Goal: Task Accomplishment & Management: Complete application form

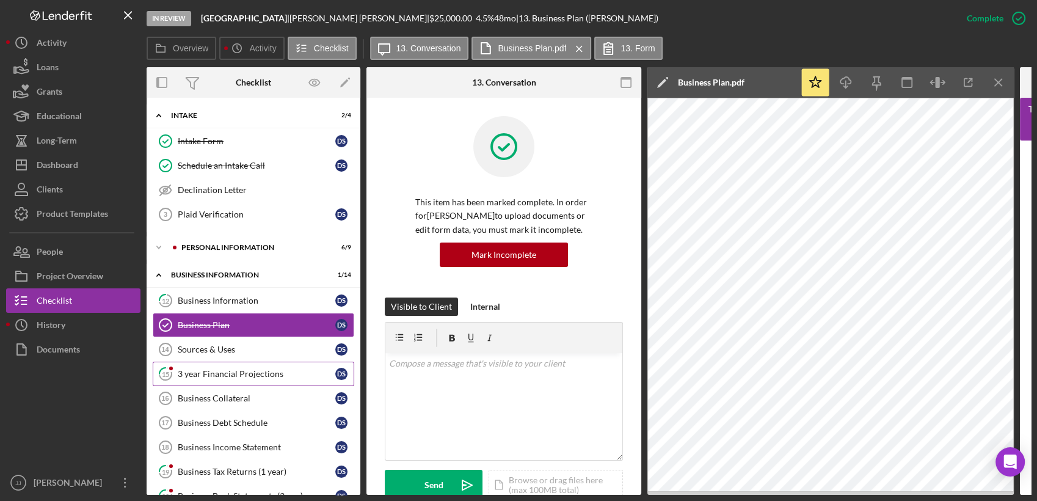
scroll to position [305, 0]
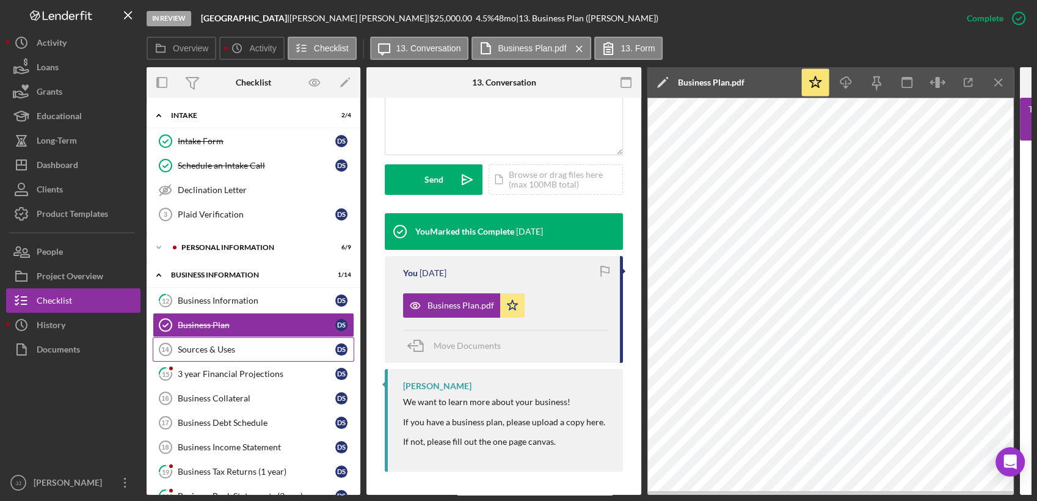
click at [235, 353] on div "Sources & Uses" at bounding box center [257, 350] width 158 height 10
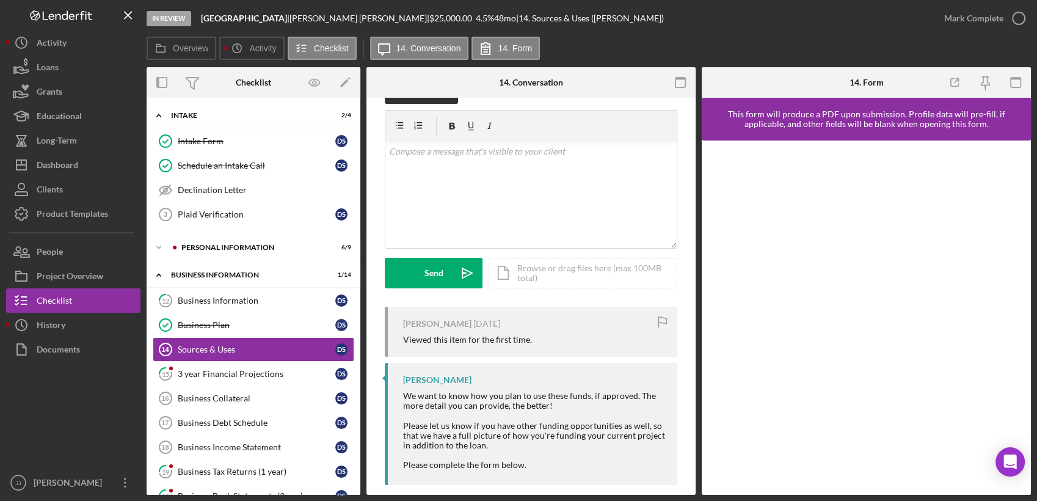
scroll to position [44, 0]
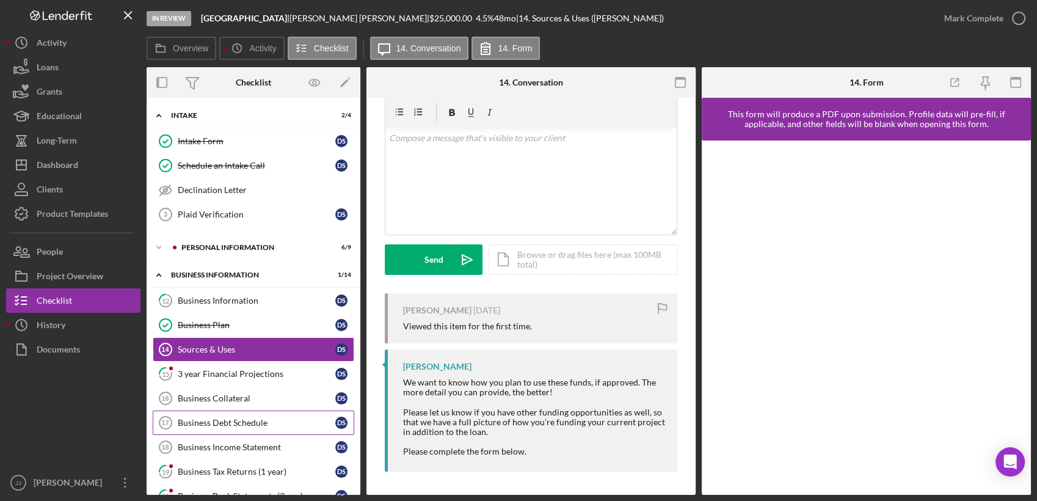
click at [237, 420] on div "Business Debt Schedule" at bounding box center [257, 423] width 158 height 10
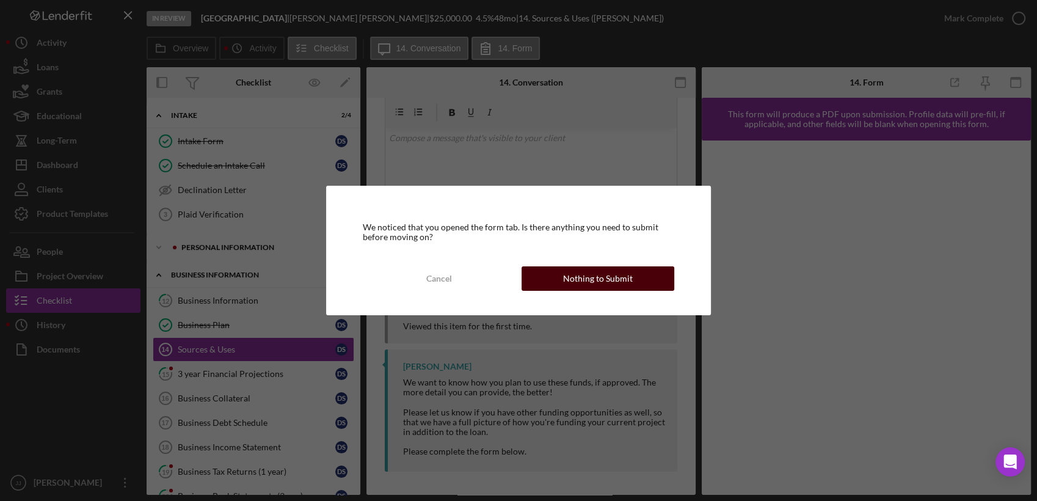
click at [570, 279] on div "Nothing to Submit" at bounding box center [598, 278] width 70 height 24
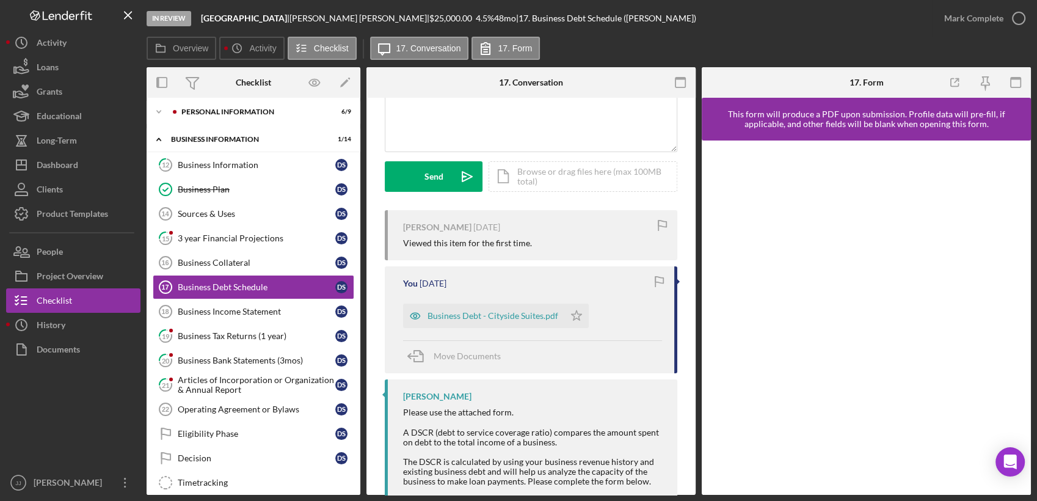
scroll to position [136, 0]
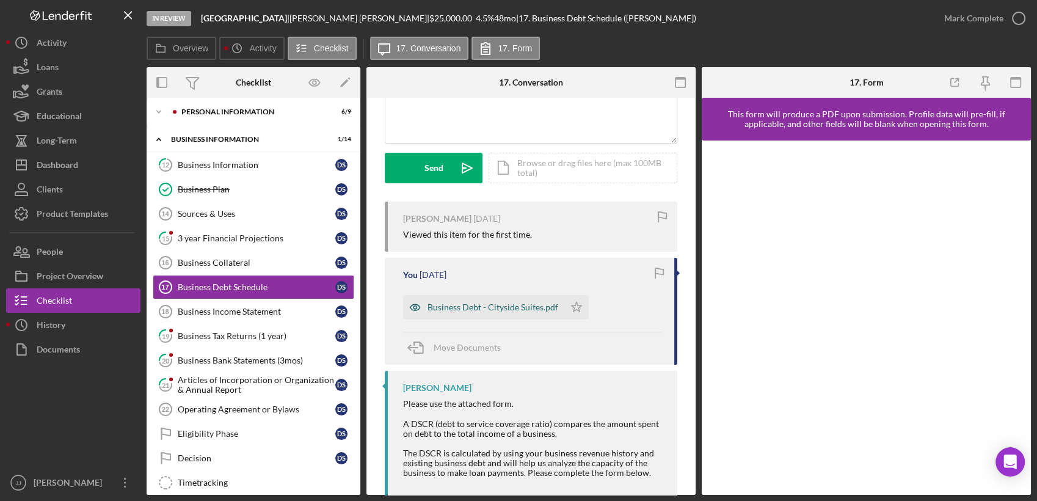
click at [509, 310] on div "Business Debt - Cityside Suites.pdf" at bounding box center [493, 307] width 131 height 10
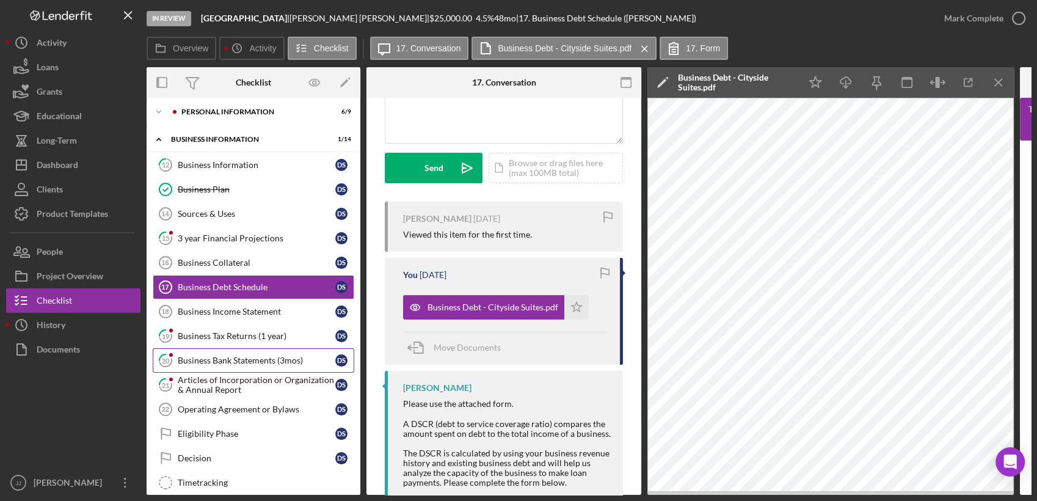
scroll to position [68, 0]
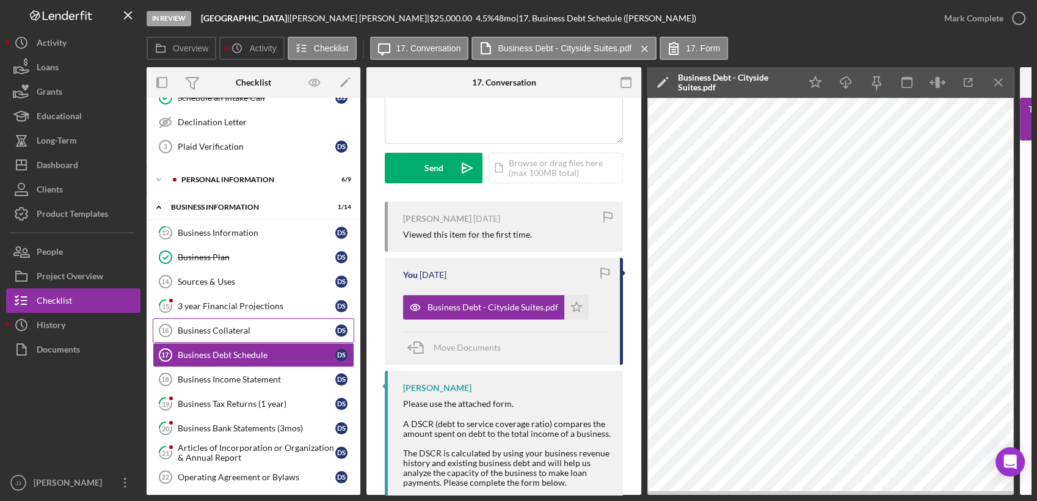
click at [250, 327] on div "Business Collateral" at bounding box center [257, 331] width 158 height 10
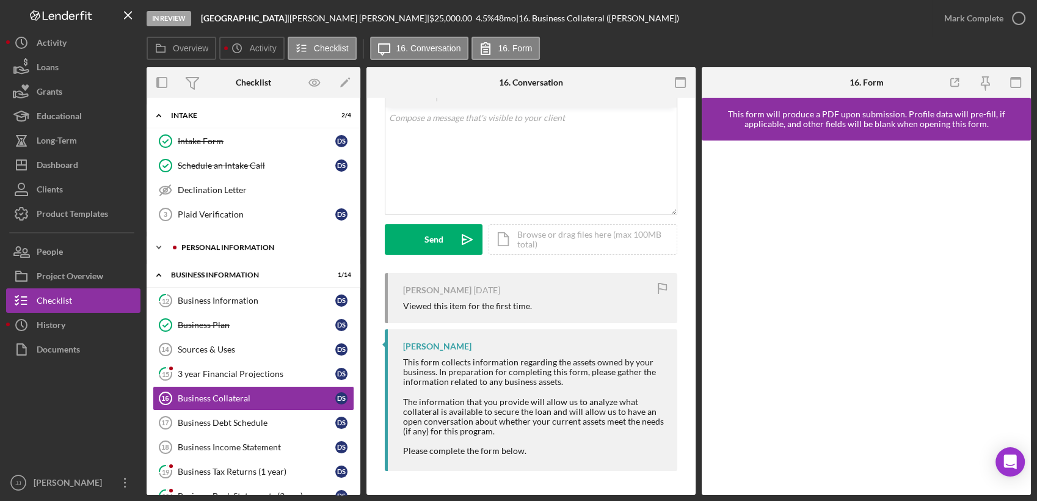
click at [232, 247] on div "PERSONAL INFORMATION" at bounding box center [263, 247] width 164 height 7
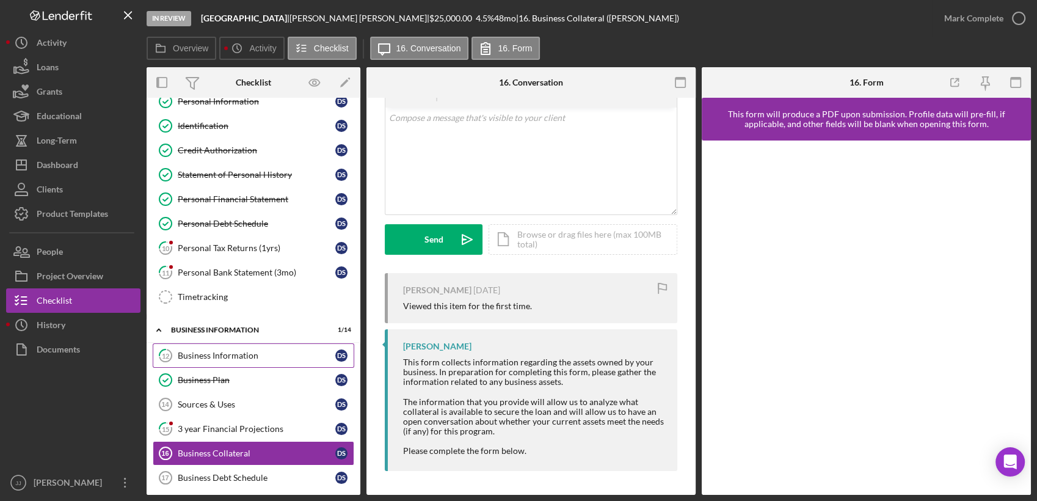
scroll to position [203, 0]
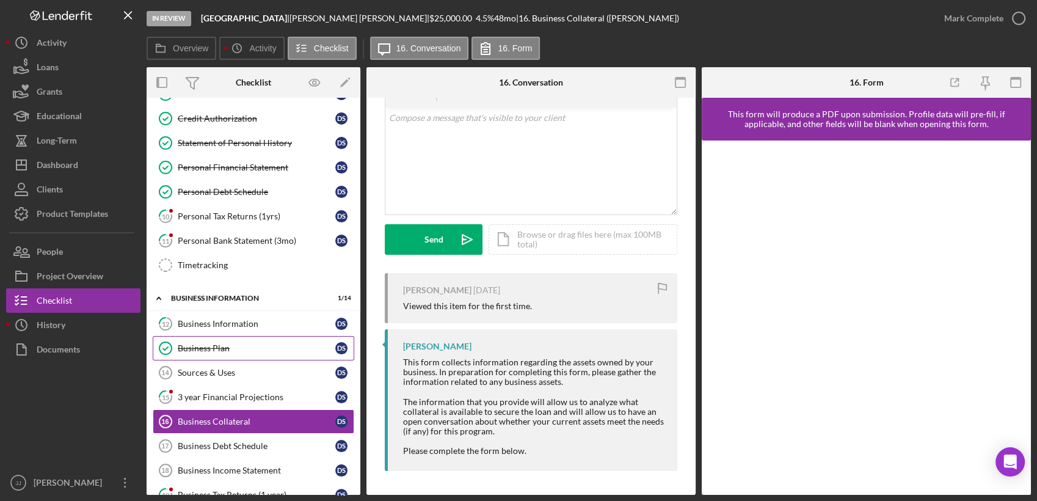
click at [223, 338] on link "Business Plan Business Plan D S" at bounding box center [254, 348] width 202 height 24
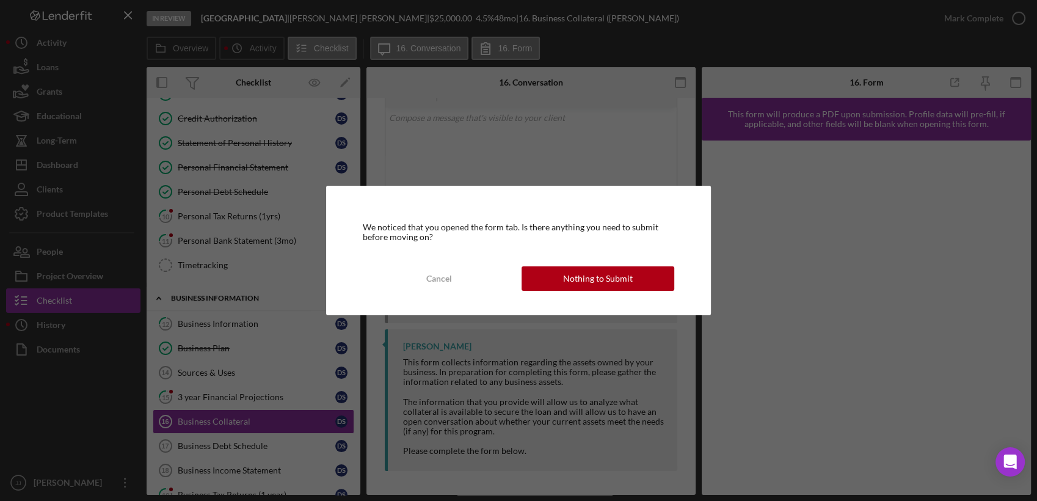
click at [232, 364] on div "We noticed that you opened the form tab. Is there anything you need to submit b…" at bounding box center [518, 250] width 1037 height 501
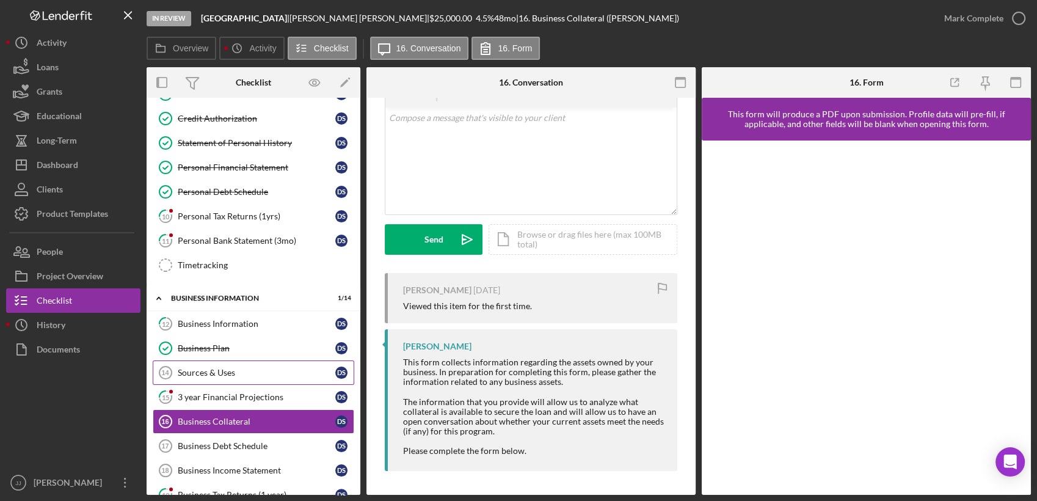
click at [233, 368] on div "Sources & Uses" at bounding box center [257, 373] width 158 height 10
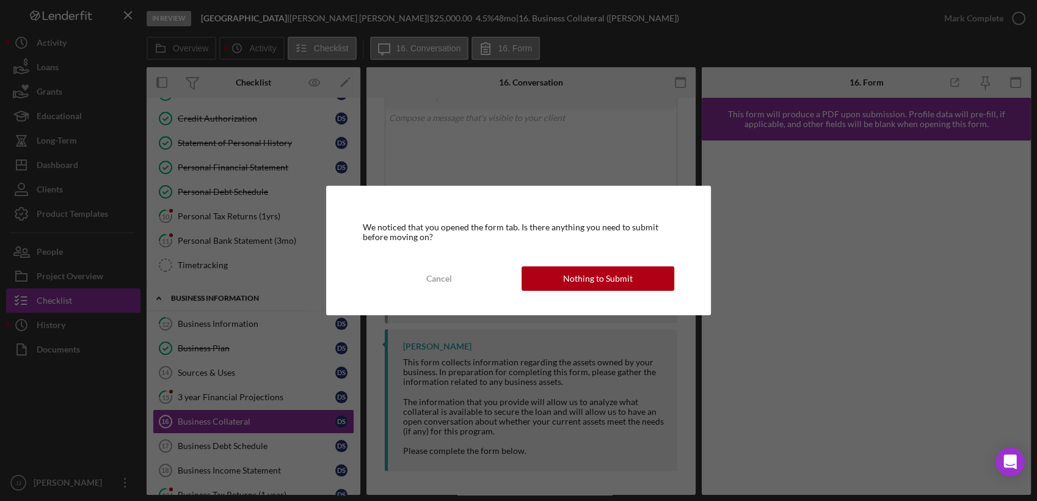
click at [591, 263] on div "We noticed that you opened the form tab. Is there anything you need to submit b…" at bounding box center [518, 250] width 384 height 129
click at [605, 279] on div "Nothing to Submit" at bounding box center [598, 278] width 70 height 24
